Goal: Task Accomplishment & Management: Use online tool/utility

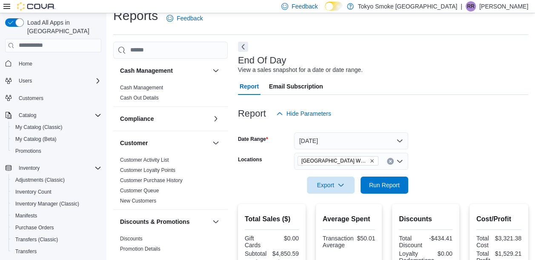
scroll to position [553, 0]
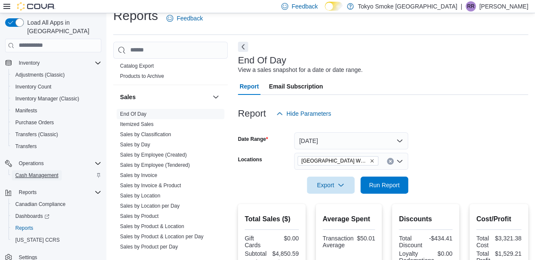
click at [47, 172] on span "Cash Management" at bounding box center [36, 175] width 43 height 7
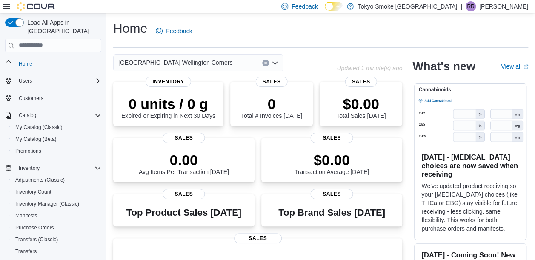
scroll to position [105, 0]
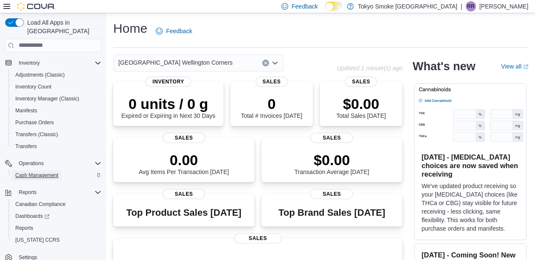
click at [49, 172] on span "Cash Management" at bounding box center [36, 175] width 43 height 7
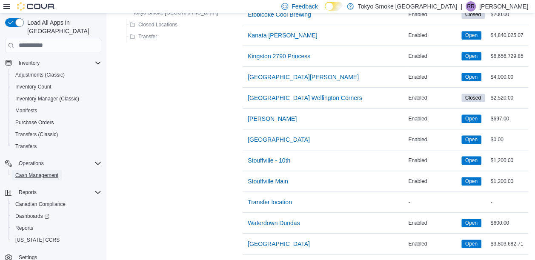
scroll to position [255, 0]
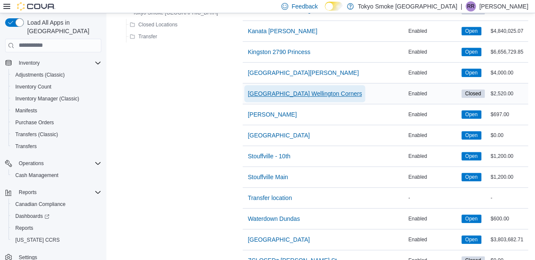
click at [281, 90] on span "[GEOGRAPHIC_DATA] Wellington Corners" at bounding box center [305, 93] width 114 height 9
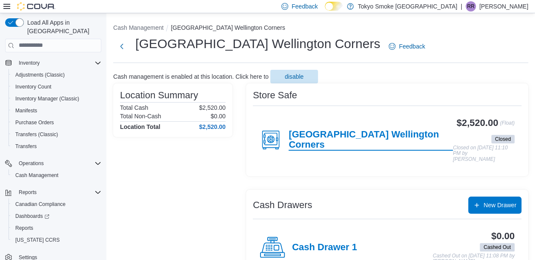
click at [362, 138] on h4 "London Wellington Corners" at bounding box center [371, 139] width 164 height 21
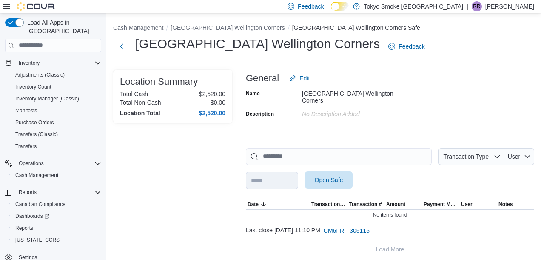
click at [343, 178] on span "Open Safe" at bounding box center [329, 180] width 29 height 9
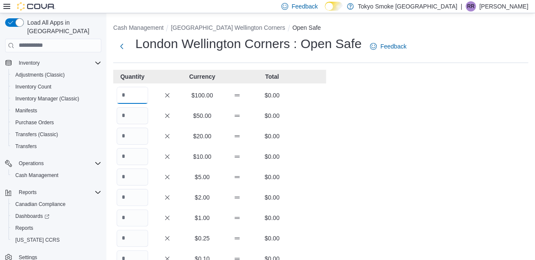
click at [129, 95] on input "Quantity" at bounding box center [132, 95] width 31 height 17
type input "**"
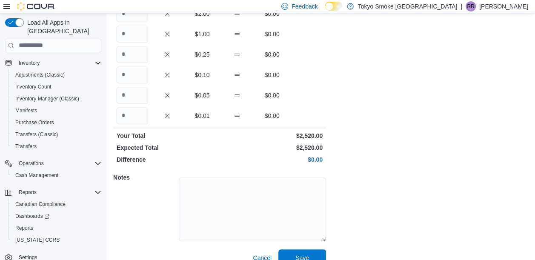
scroll to position [197, 0]
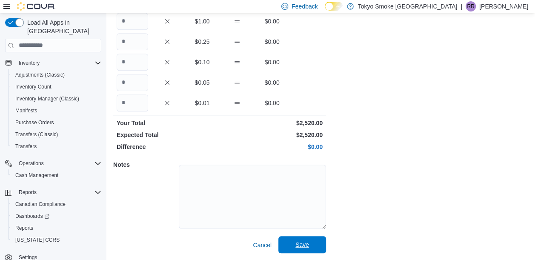
type input "*"
click at [302, 243] on span "Save" at bounding box center [302, 244] width 14 height 9
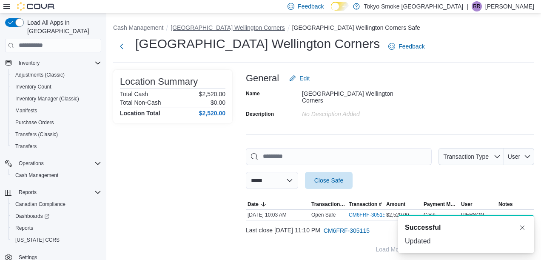
click at [231, 28] on button "[GEOGRAPHIC_DATA] Wellington Corners" at bounding box center [228, 27] width 114 height 7
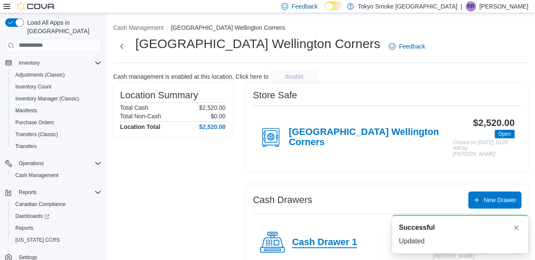
click at [320, 237] on h4 "Cash Drawer 1" at bounding box center [324, 242] width 65 height 11
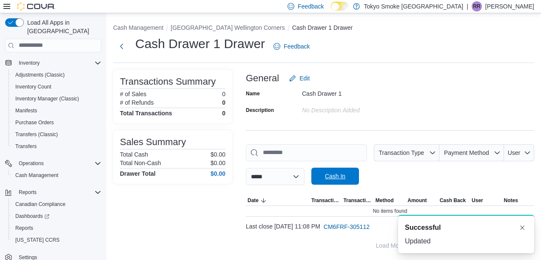
click at [346, 178] on span "Cash In" at bounding box center [335, 176] width 20 height 9
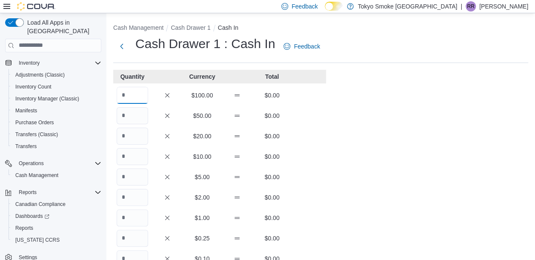
click at [139, 94] on input "Quantity" at bounding box center [132, 95] width 31 height 17
type input "*"
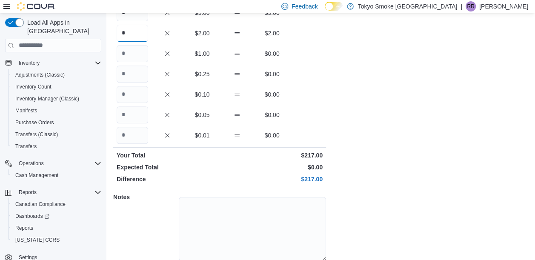
scroll to position [197, 0]
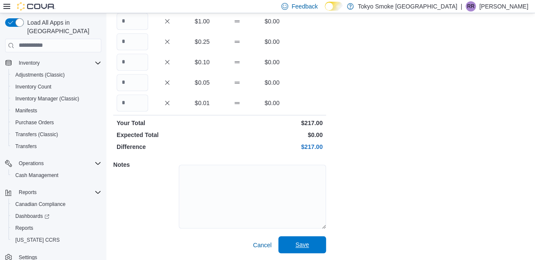
type input "*"
click at [302, 249] on span "Save" at bounding box center [302, 244] width 14 height 9
